Goal: Task Accomplishment & Management: Complete application form

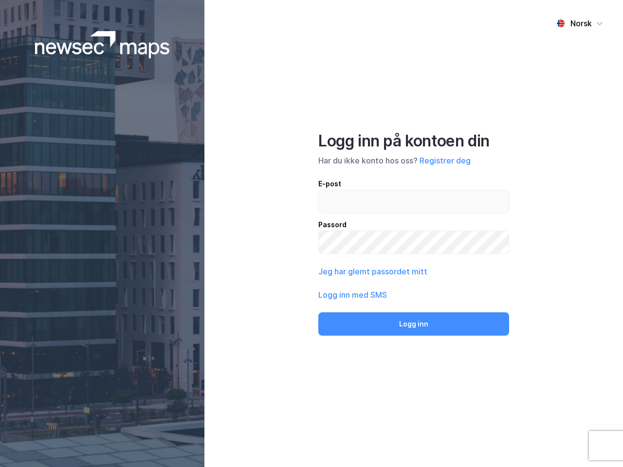
click at [311, 234] on div "Norsk Logg inn på kontoen din Har du ikke konto hos oss? Registrer deg E-post P…" at bounding box center [413, 233] width 418 height 467
click at [102, 45] on img at bounding box center [102, 44] width 135 height 27
click at [579, 23] on div "Norsk" at bounding box center [580, 24] width 21 height 12
click at [445, 161] on button "Registrer deg" at bounding box center [444, 161] width 51 height 12
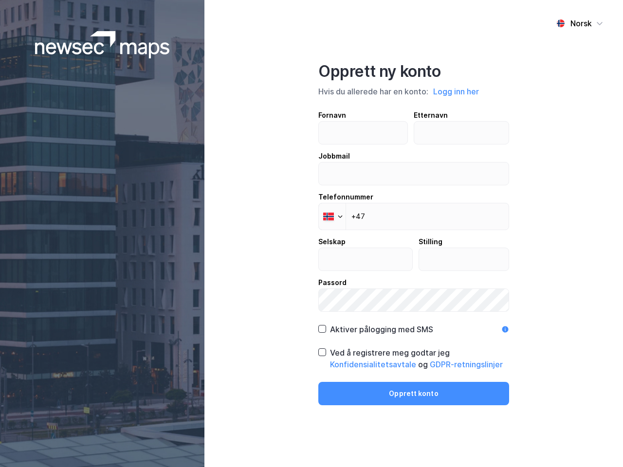
click at [372, 271] on div "Fornavn Etternavn Jobbmail Telefonnummer Phone +47 Selskap Stilling Passord" at bounding box center [413, 210] width 191 height 202
click at [414, 324] on div "Opprett ny konto Hvis du allerede har en konto: Logg inn her Fornavn Etternavn …" at bounding box center [413, 233] width 191 height 343
